Goal: Find contact information: Find contact information

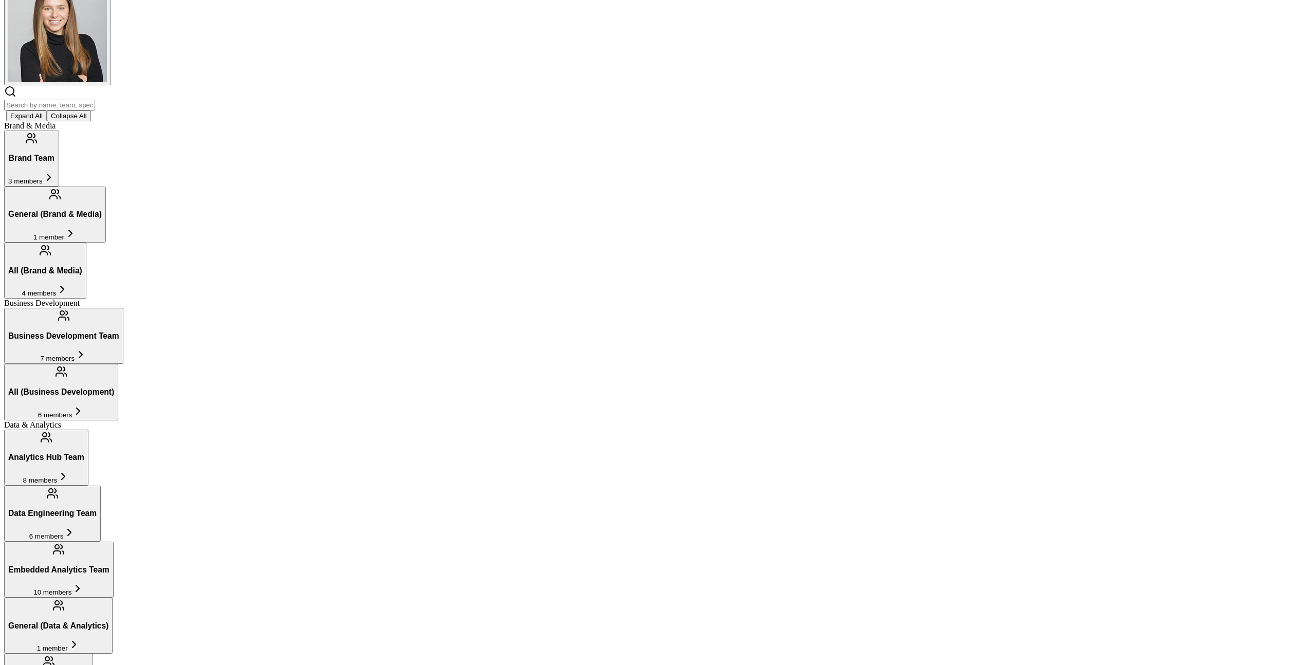
scroll to position [151, 0]
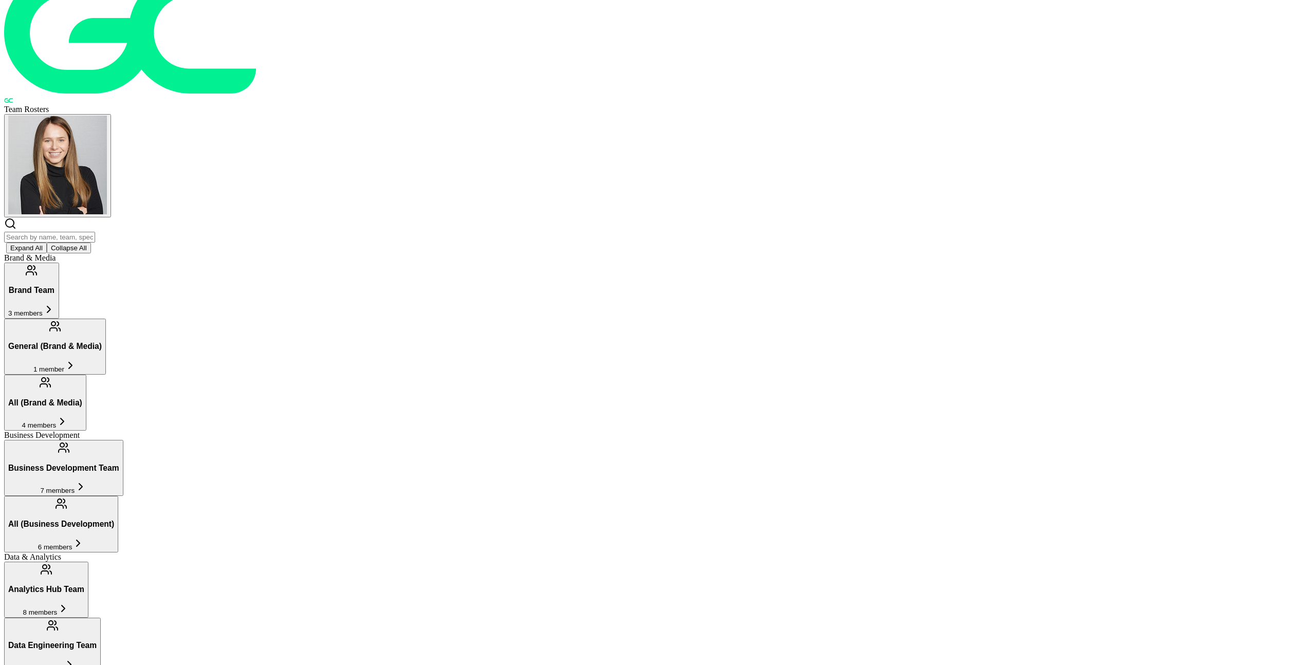
scroll to position [90, 0]
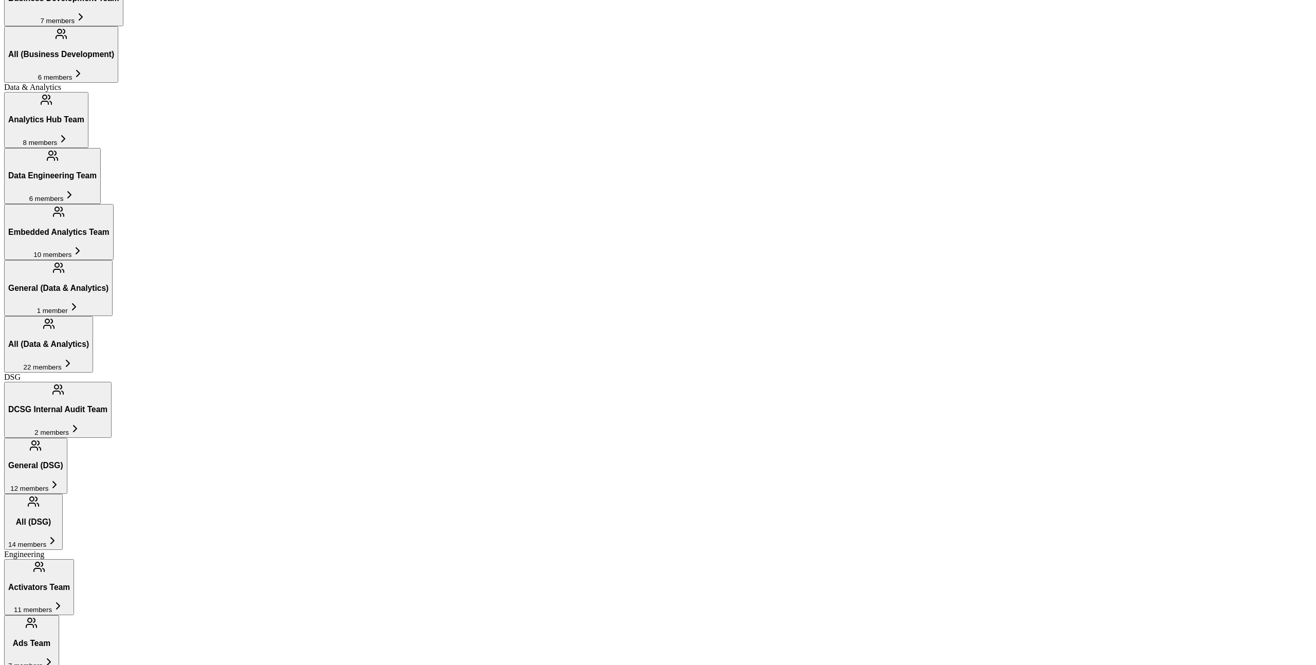
scroll to position [506, 0]
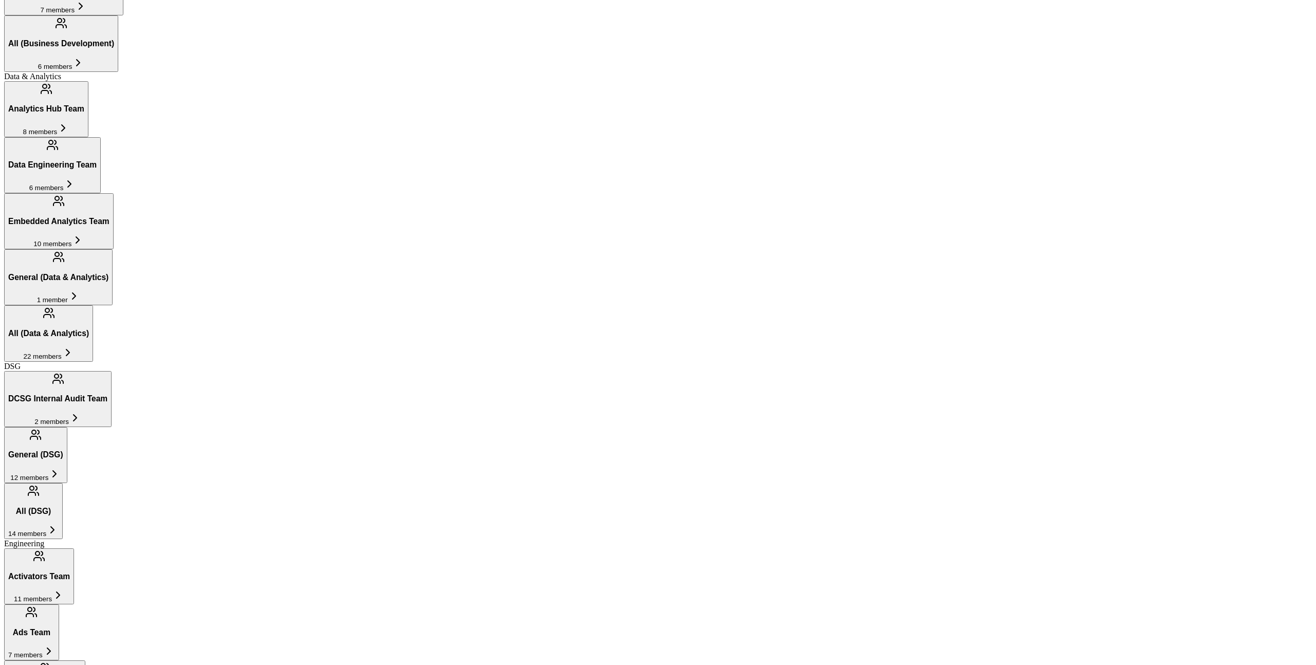
scroll to position [614, 0]
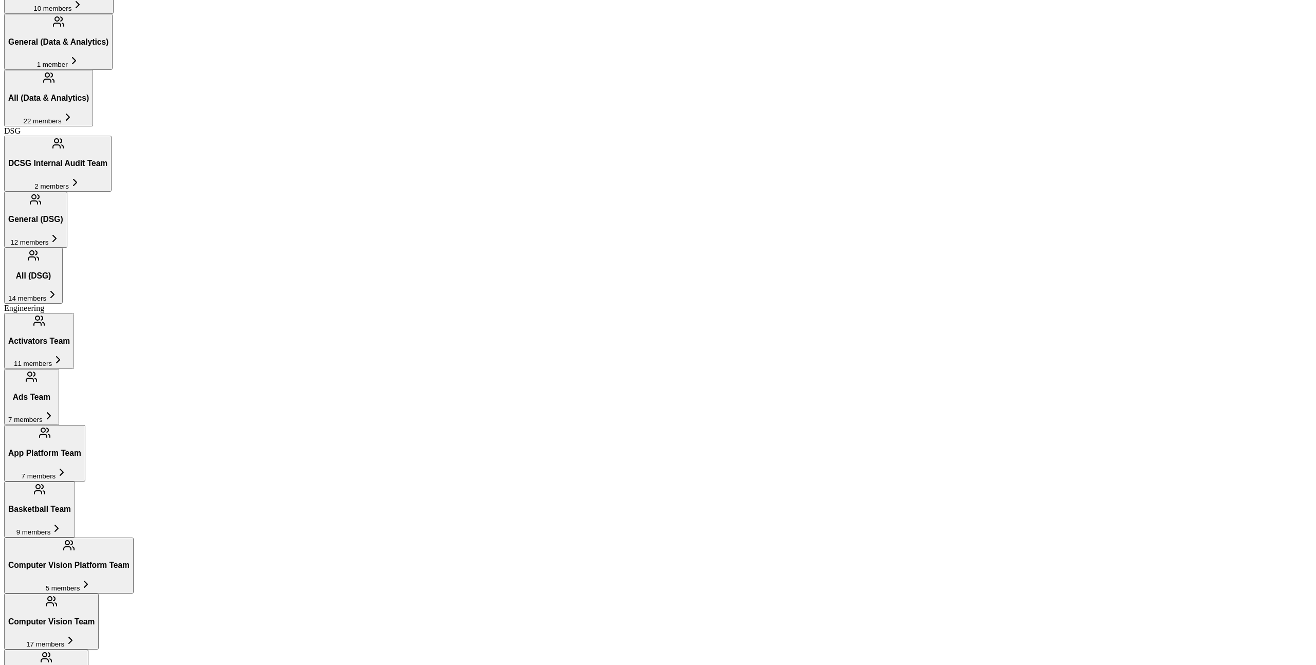
scroll to position [765, 0]
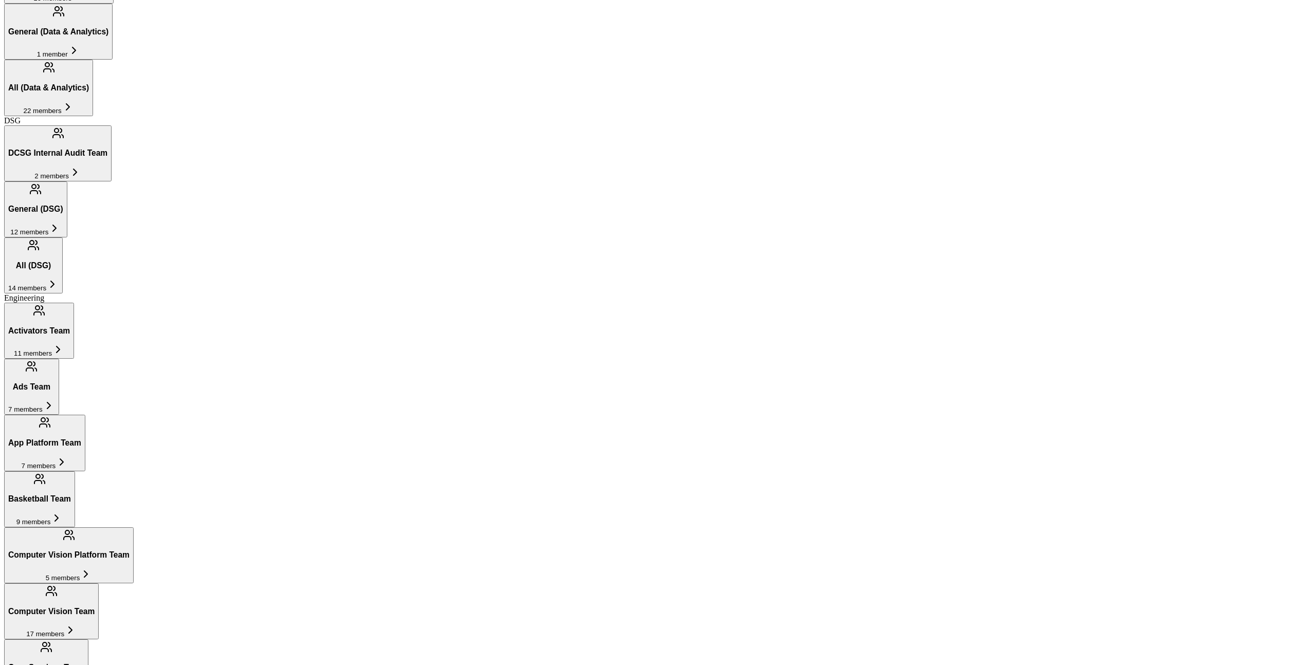
scroll to position [755, 0]
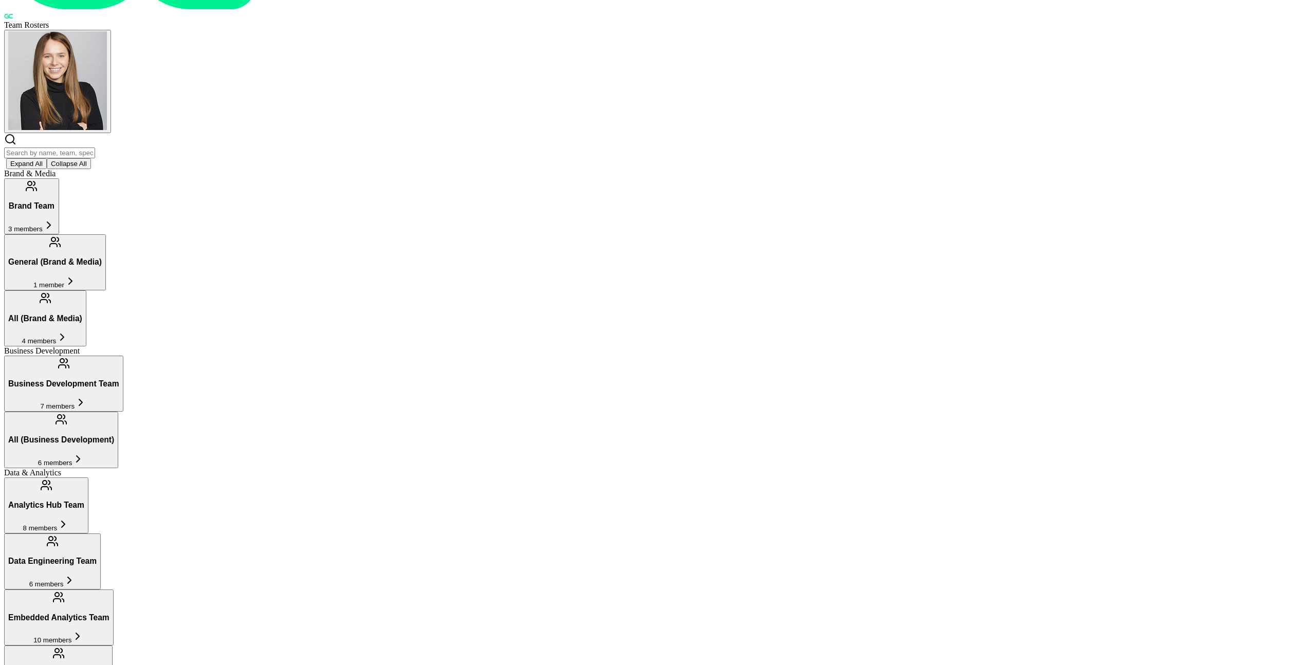
scroll to position [0, 0]
